Goal: Navigation & Orientation: Find specific page/section

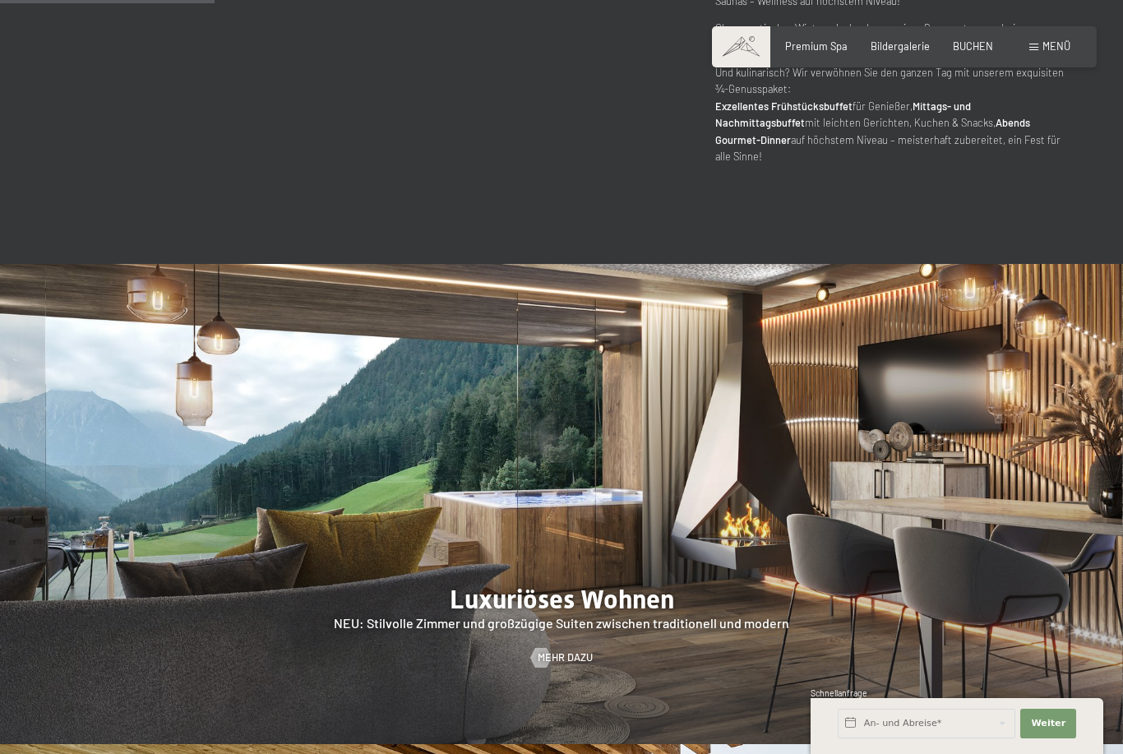
scroll to position [1173, 0]
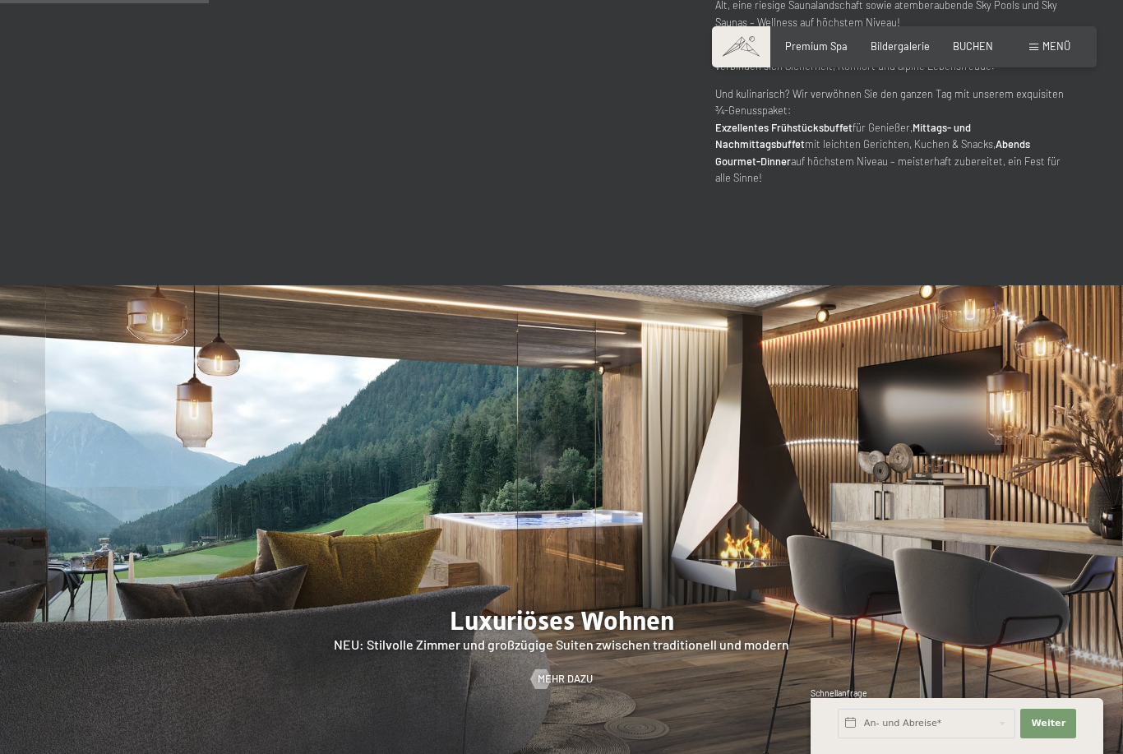
click at [1029, 49] on span at bounding box center [1033, 47] width 9 height 7
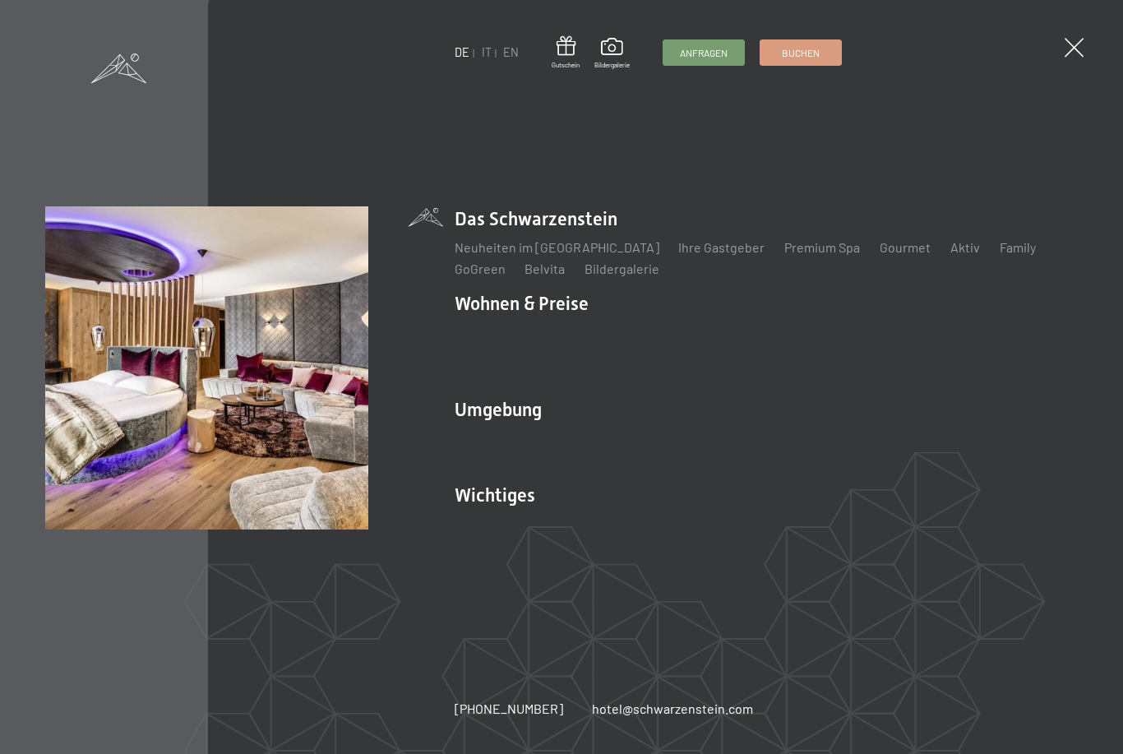
click at [517, 340] on link "Inklusivleistungen" at bounding box center [507, 333] width 107 height 16
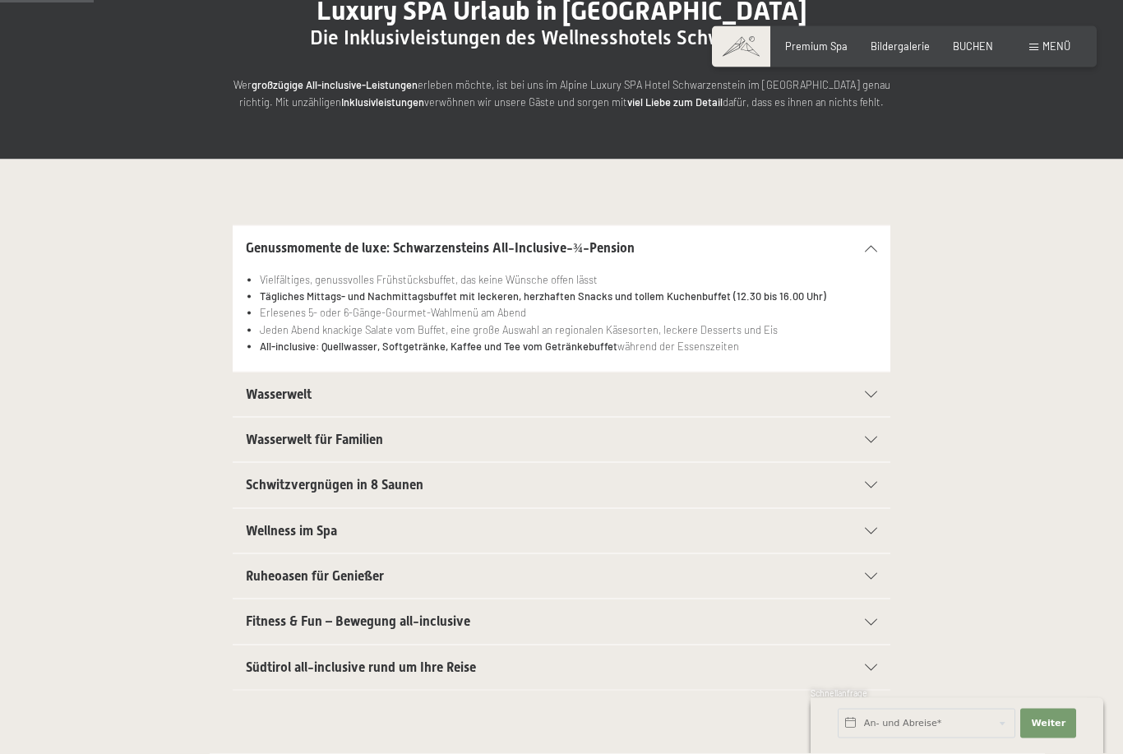
scroll to position [188, 0]
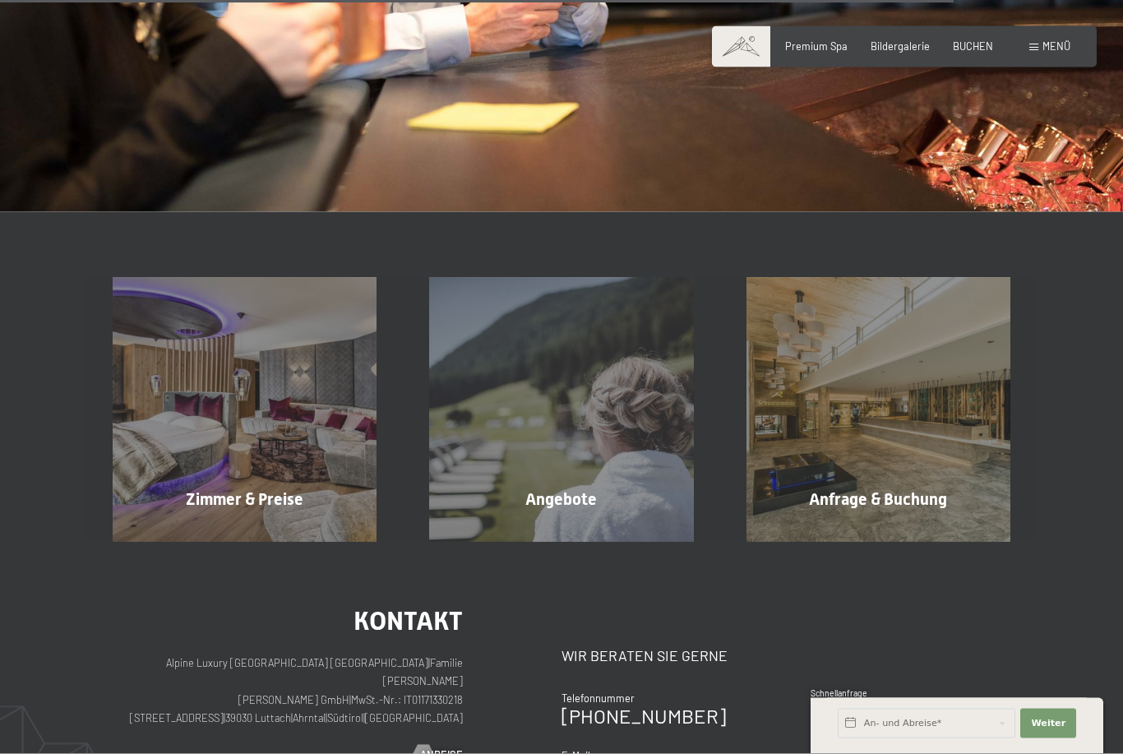
click at [224, 386] on div "Zimmer & Preise Mehr erfahren" at bounding box center [244, 410] width 316 height 264
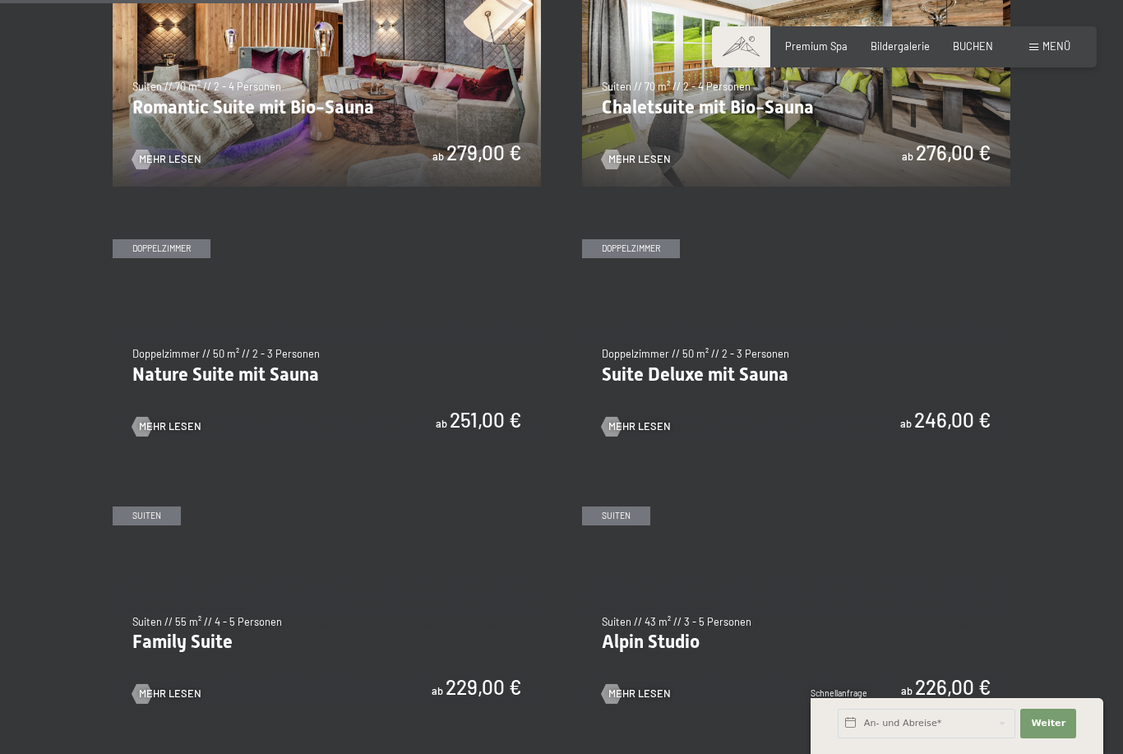
scroll to position [1194, 0]
